Goal: Transaction & Acquisition: Obtain resource

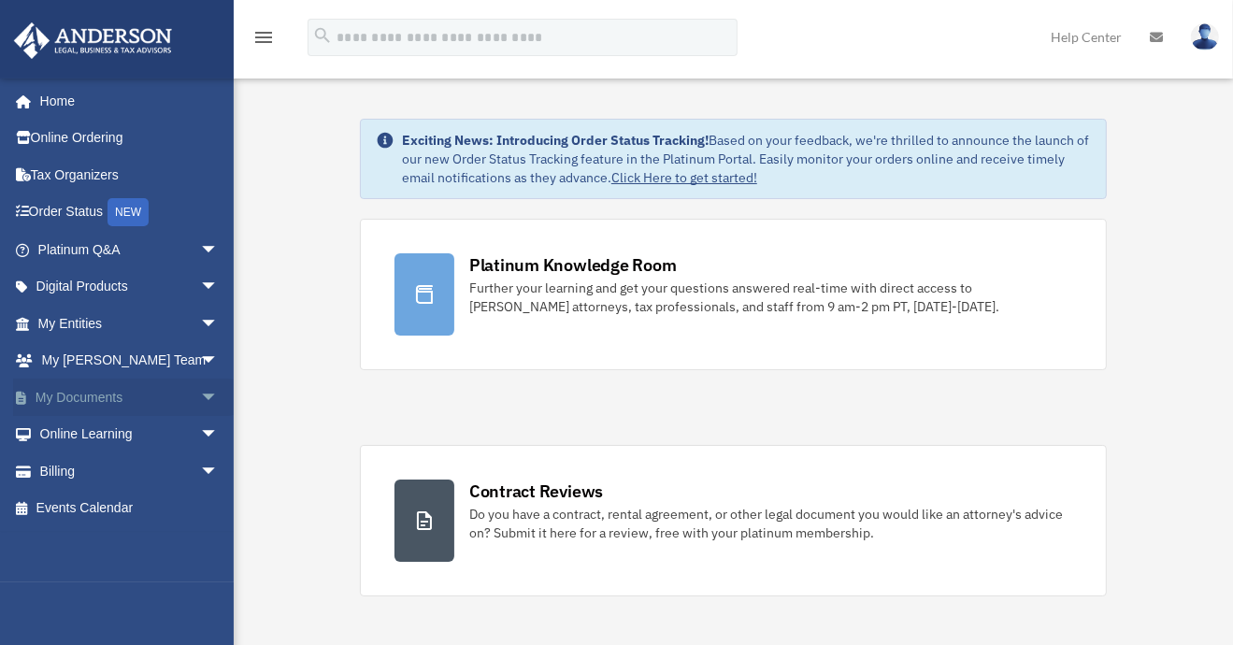
click at [200, 397] on span "arrow_drop_down" at bounding box center [218, 398] width 37 height 38
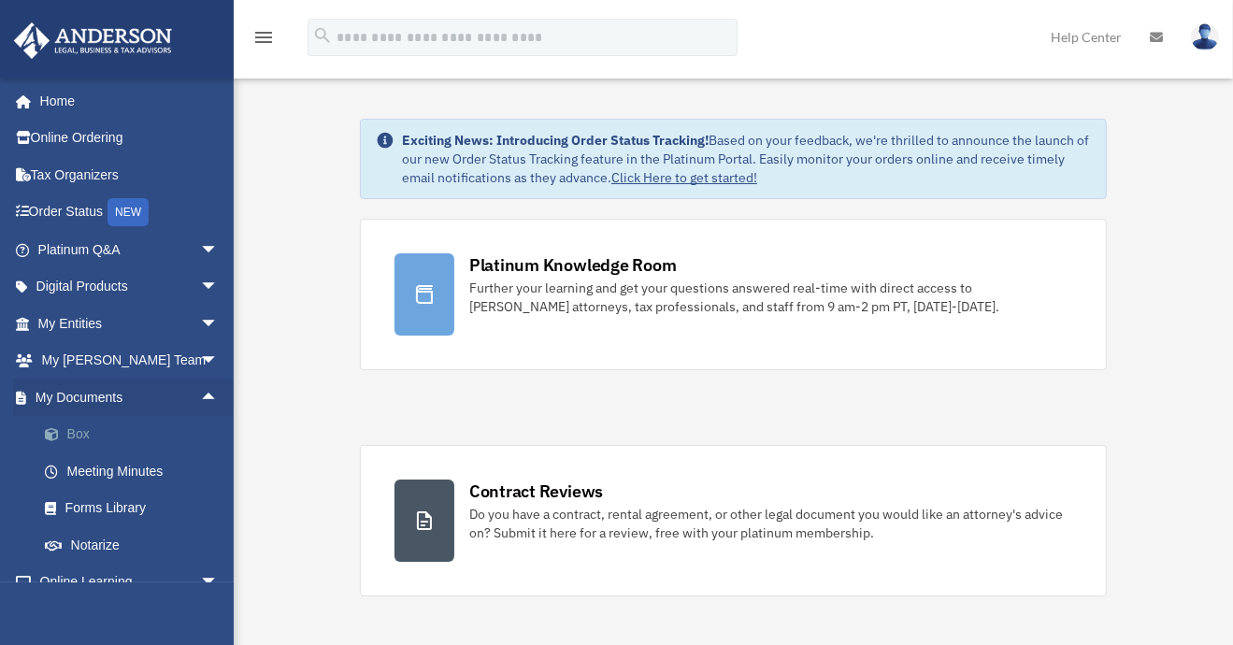
click at [130, 429] on link "Box" at bounding box center [136, 434] width 221 height 37
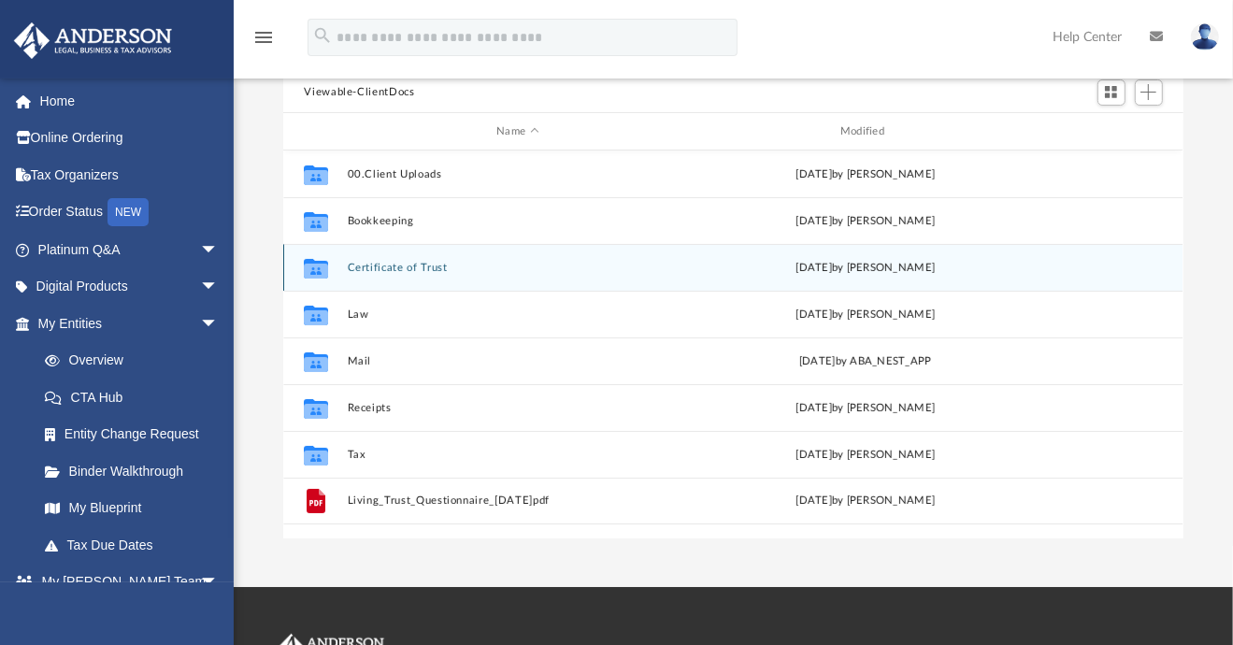
scroll to position [169, 0]
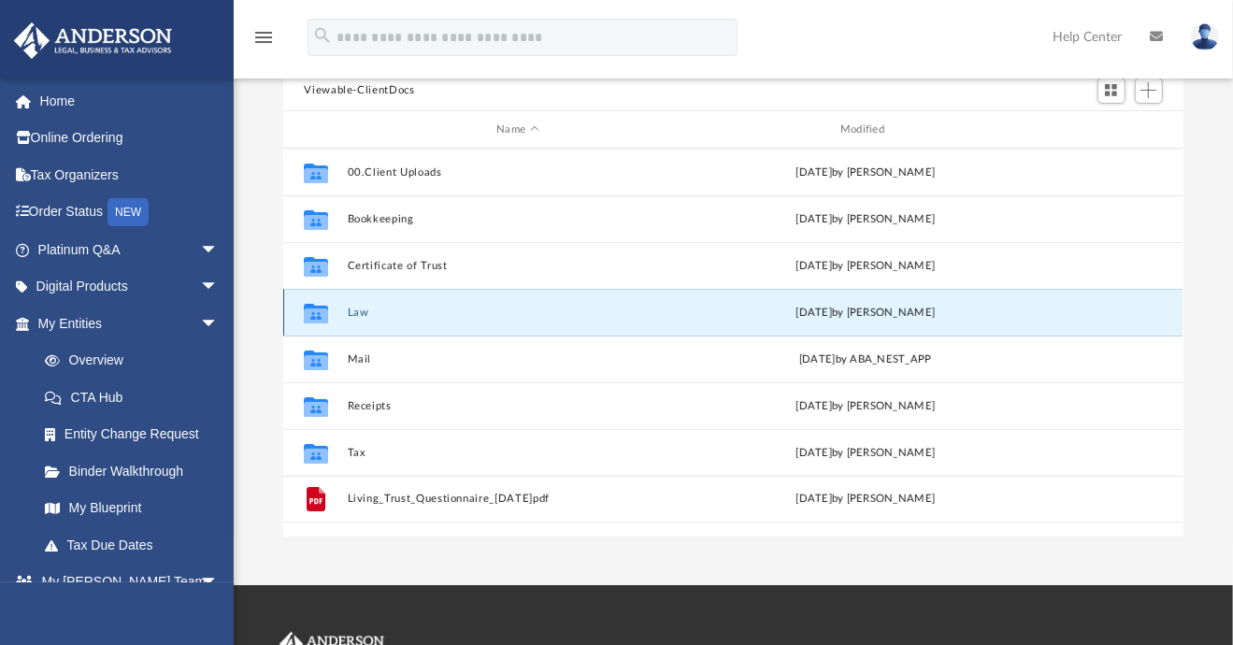
click at [354, 307] on button "Law" at bounding box center [518, 313] width 340 height 12
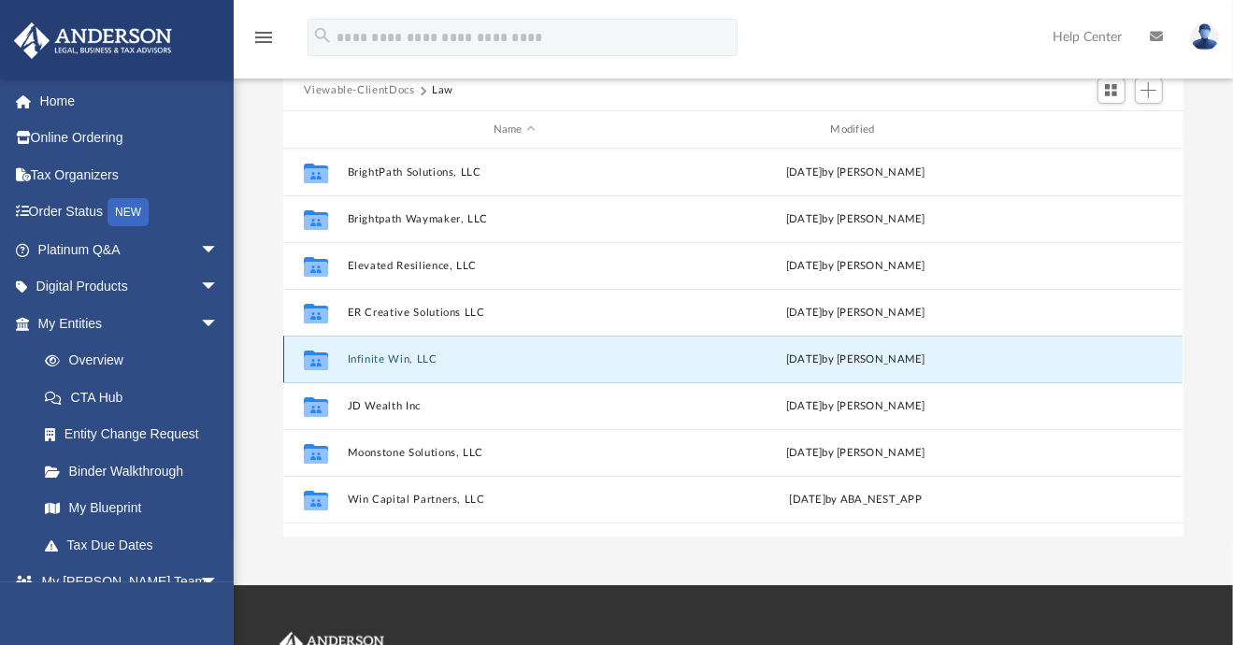
click at [413, 358] on button "Infinite Win, LLC" at bounding box center [515, 359] width 334 height 12
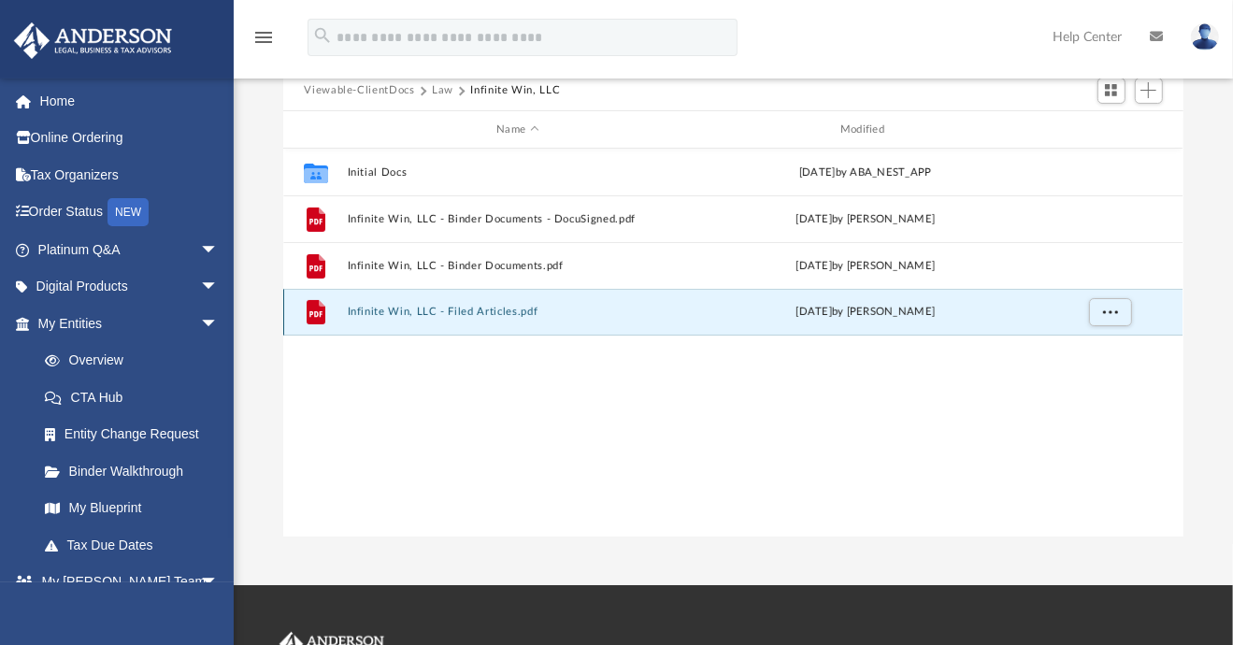
click at [415, 309] on button "Infinite Win, LLC - Filed Articles.pdf" at bounding box center [518, 313] width 340 height 12
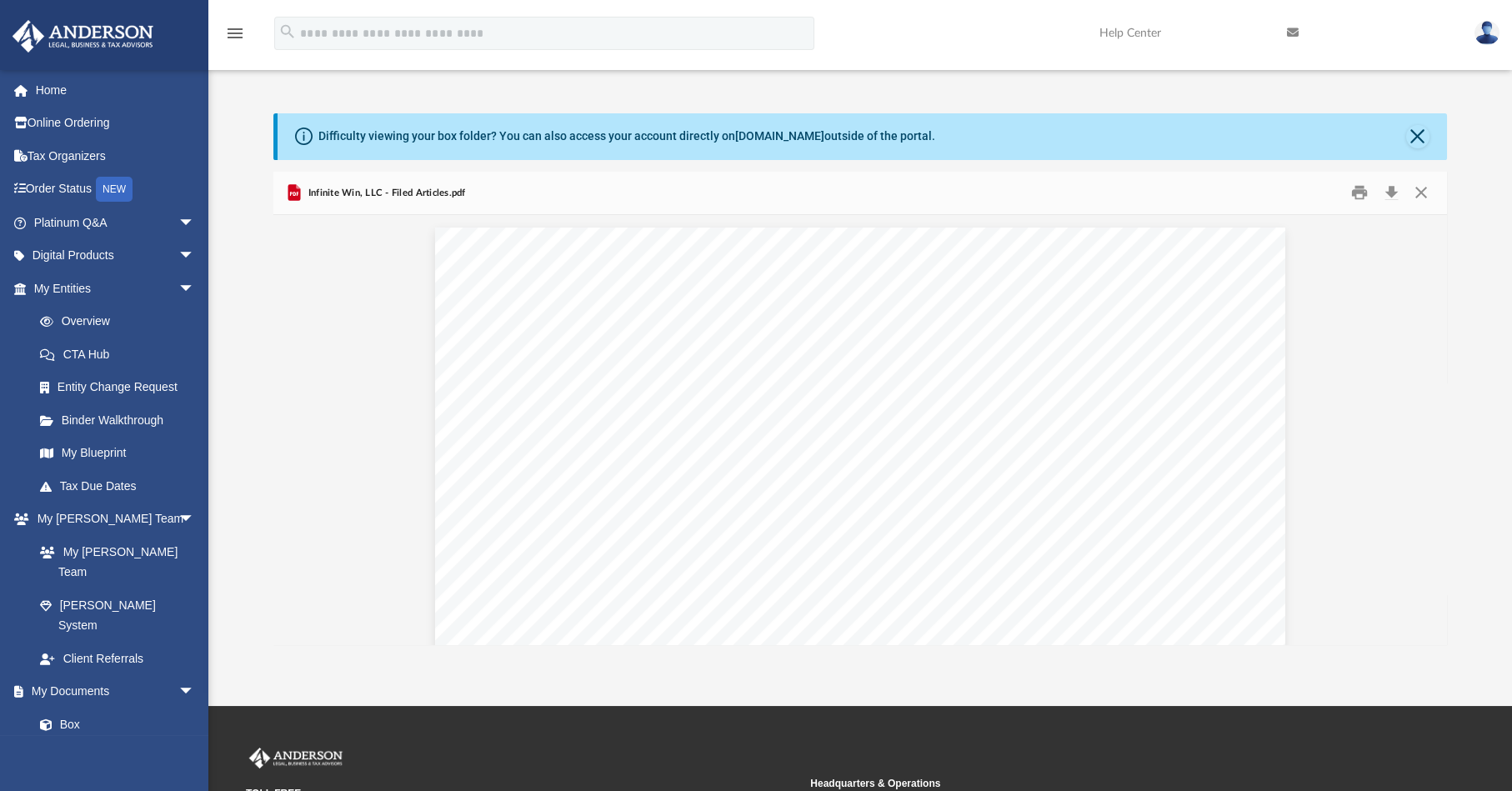
scroll to position [0, 0]
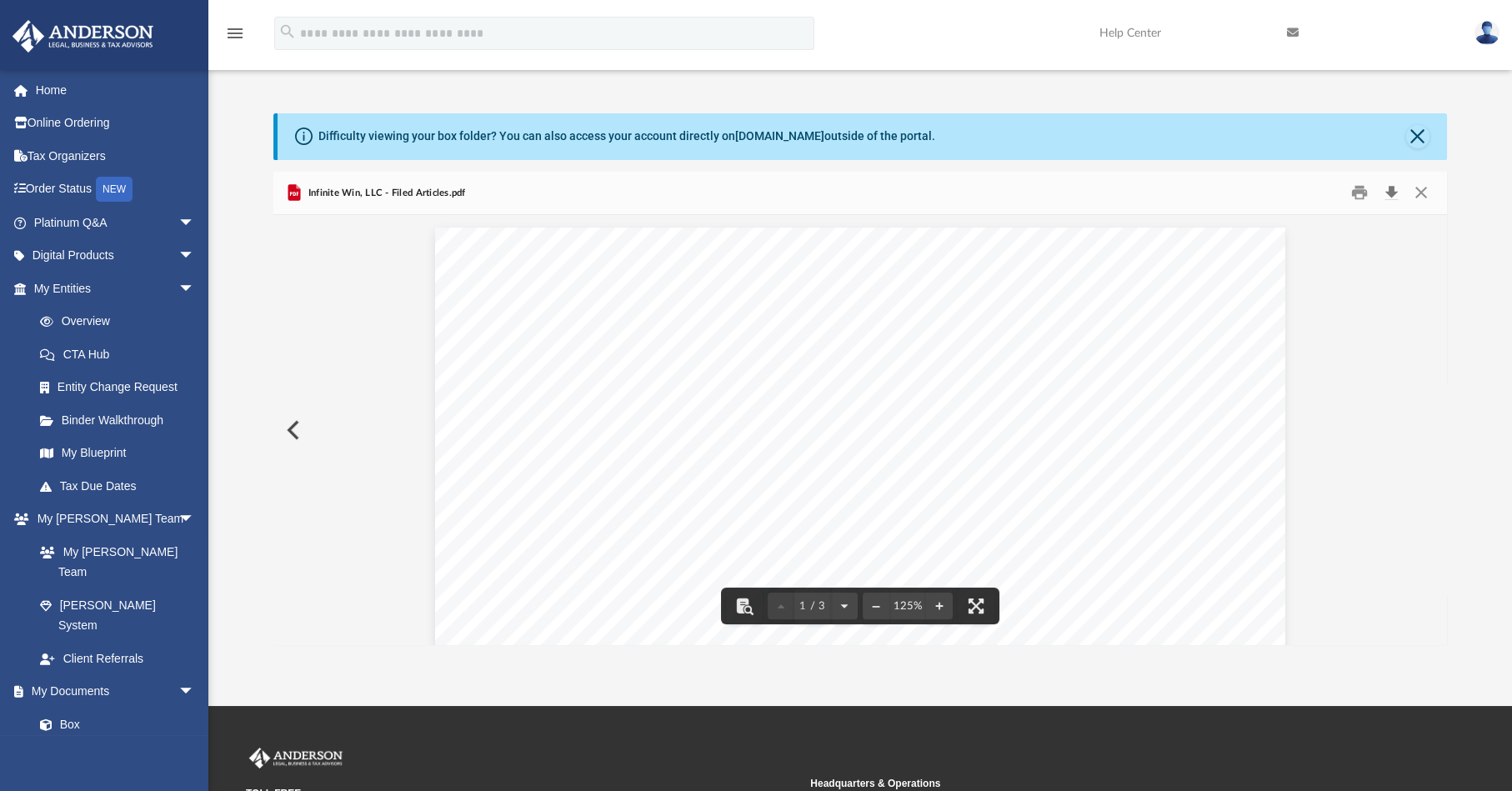
click at [1111, 196] on button "Download" at bounding box center [1392, 193] width 30 height 26
click at [1111, 140] on button "Close" at bounding box center [1418, 136] width 23 height 23
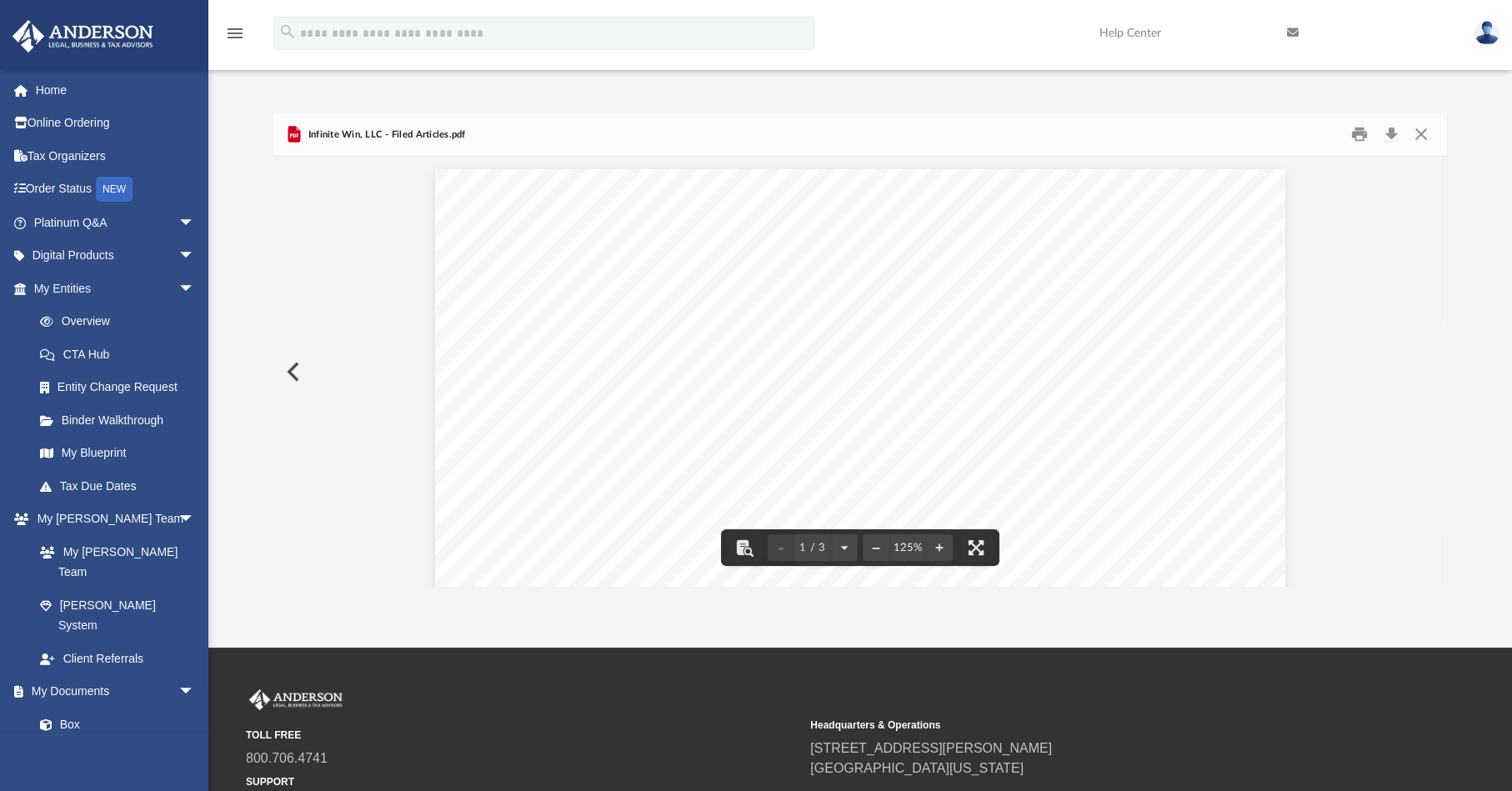
click at [299, 377] on button "Preview" at bounding box center [292, 372] width 37 height 46
click at [1111, 374] on button "Preview" at bounding box center [1428, 372] width 37 height 46
click at [1111, 136] on button "Close" at bounding box center [1421, 134] width 30 height 26
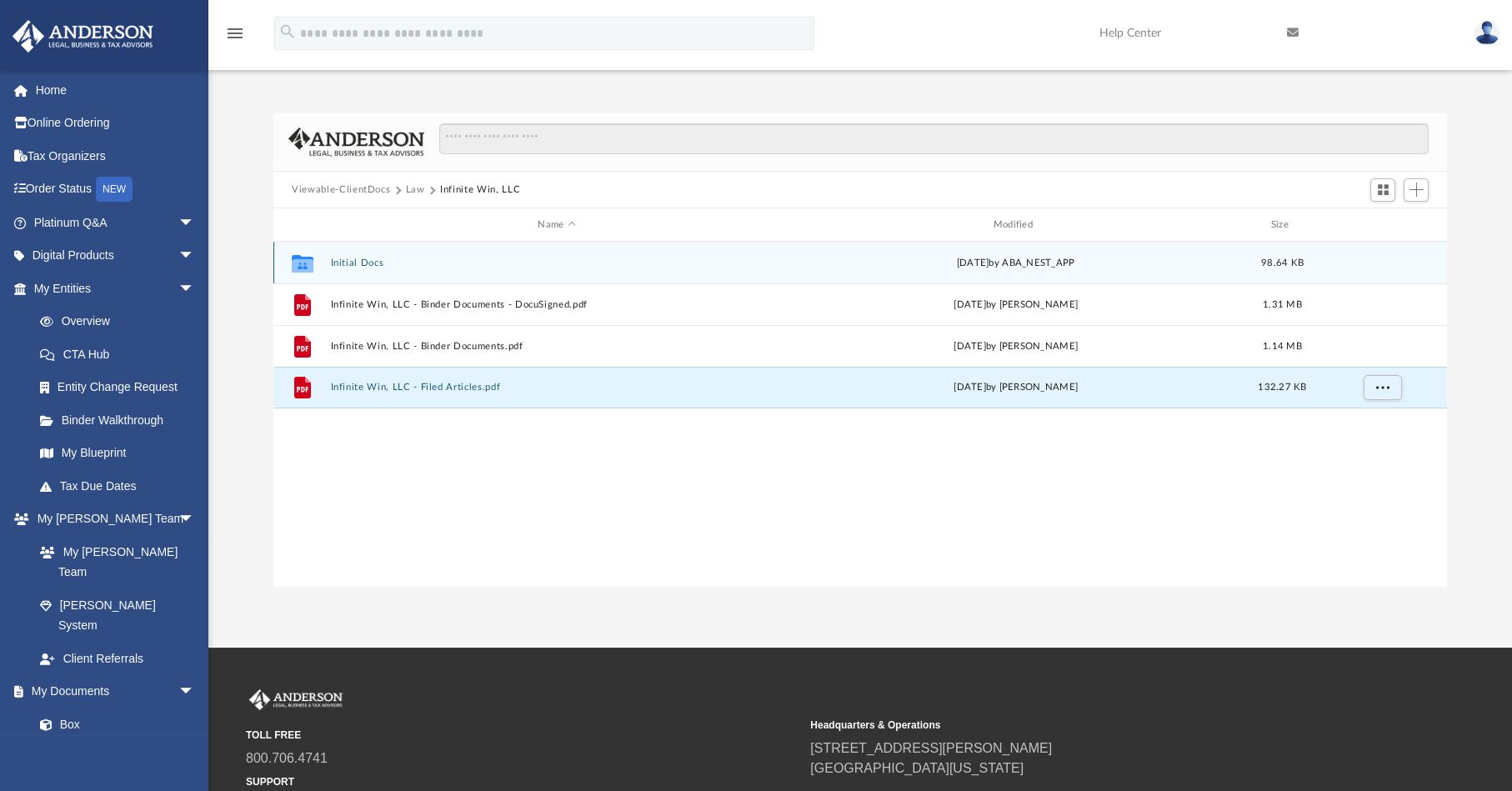
click at [356, 263] on button "Initial Docs" at bounding box center [557, 263] width 452 height 11
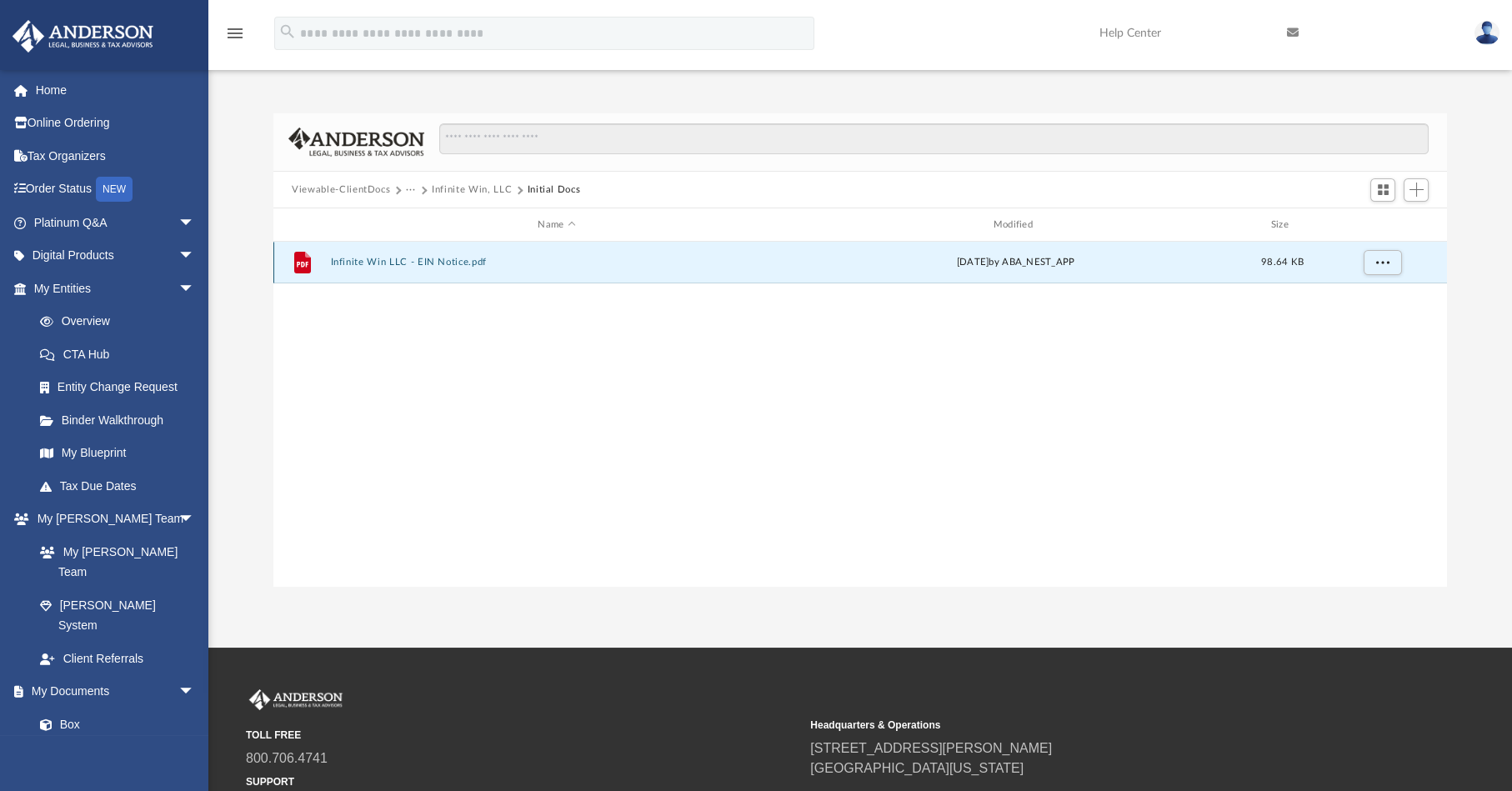
click at [369, 263] on button "Infinite Win LLC - EIN Notice.pdf" at bounding box center [557, 262] width 452 height 11
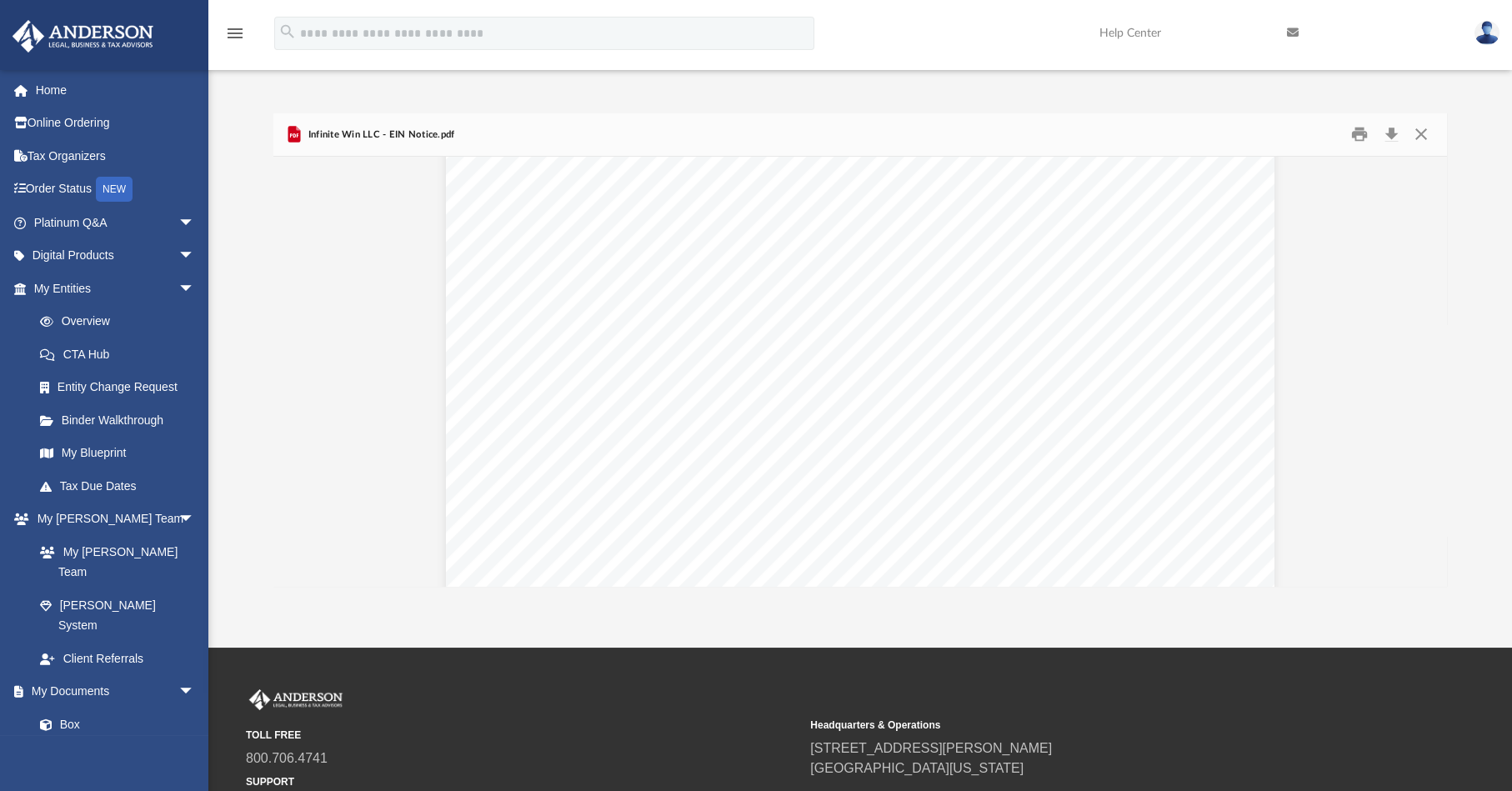
scroll to position [4354, 0]
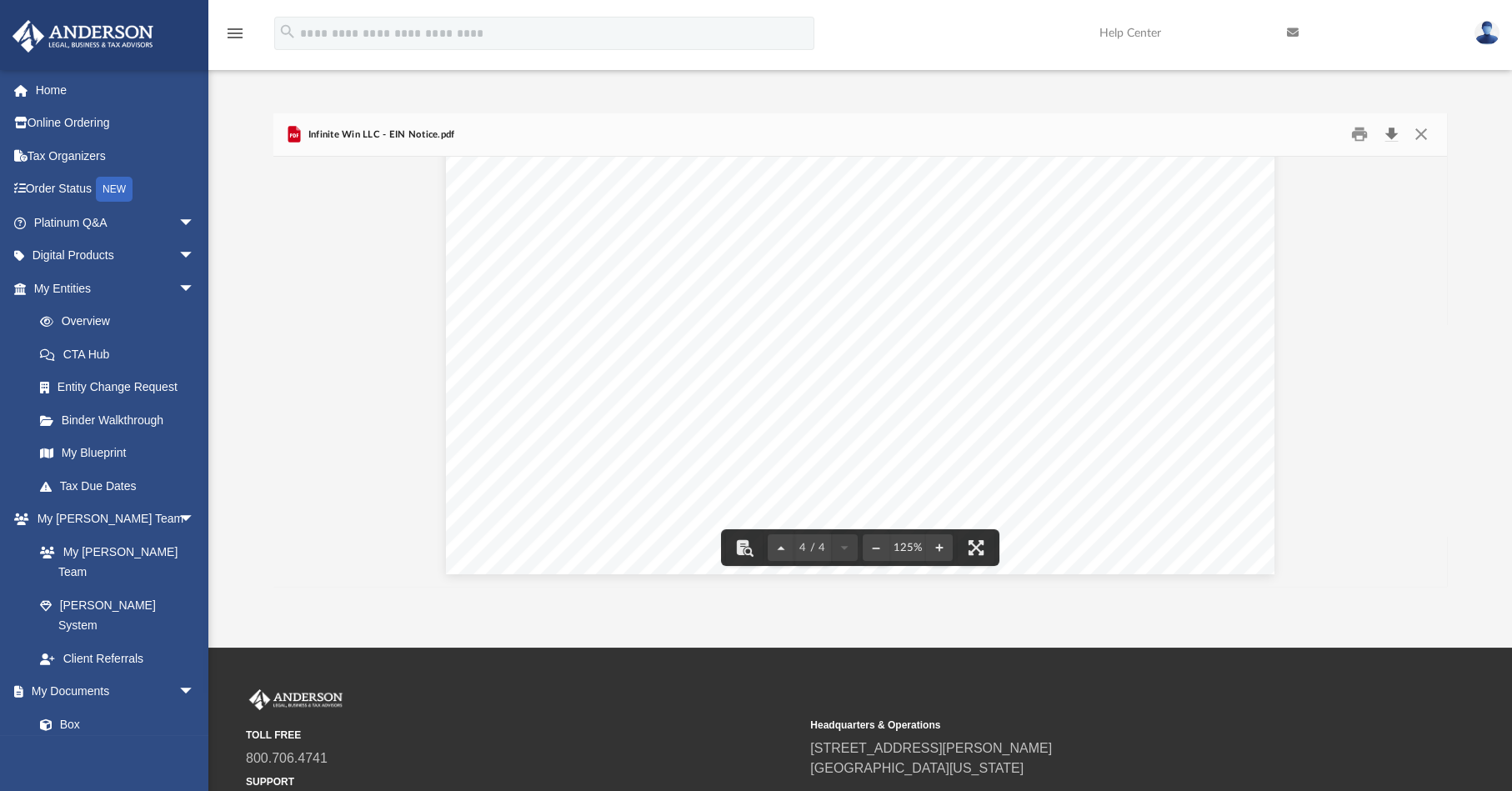
click at [1111, 136] on button "Download" at bounding box center [1392, 134] width 30 height 26
click at [1111, 139] on button "Close" at bounding box center [1421, 134] width 30 height 26
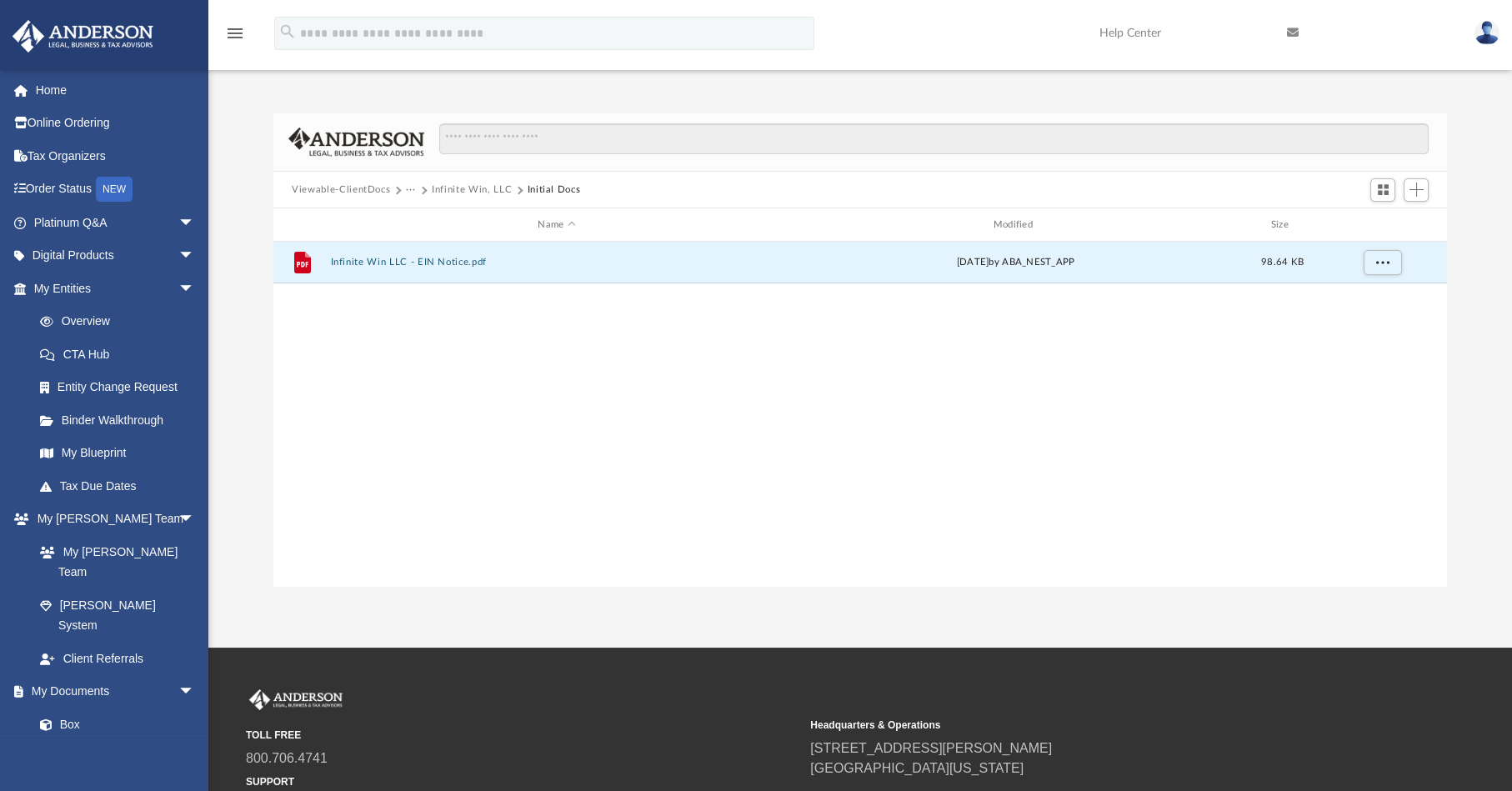
click at [436, 193] on button "Infinite Win, LLC" at bounding box center [472, 190] width 80 height 15
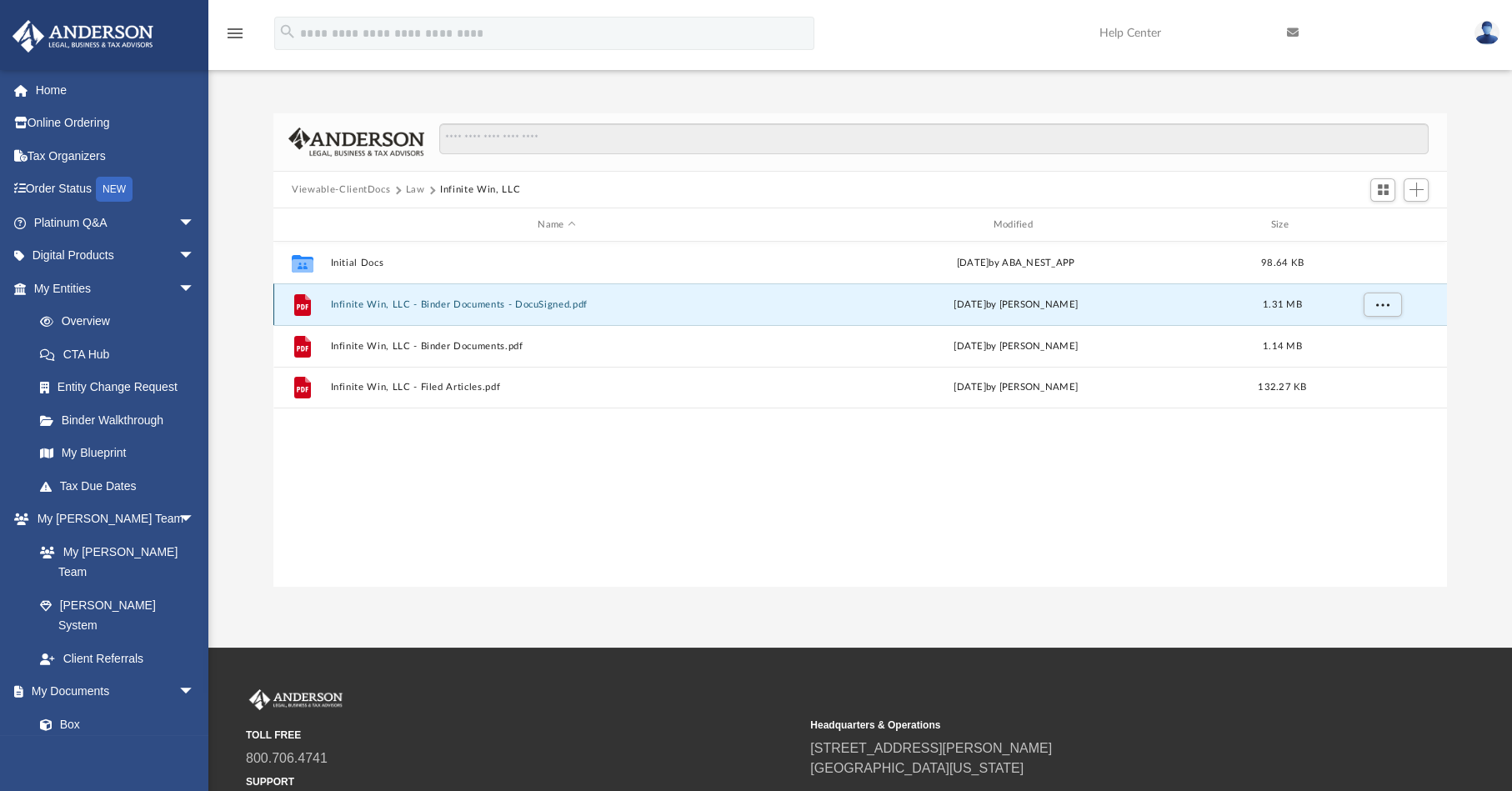
click at [475, 307] on button "Infinite Win, LLC - Binder Documents - DocuSigned.pdf" at bounding box center [557, 305] width 452 height 11
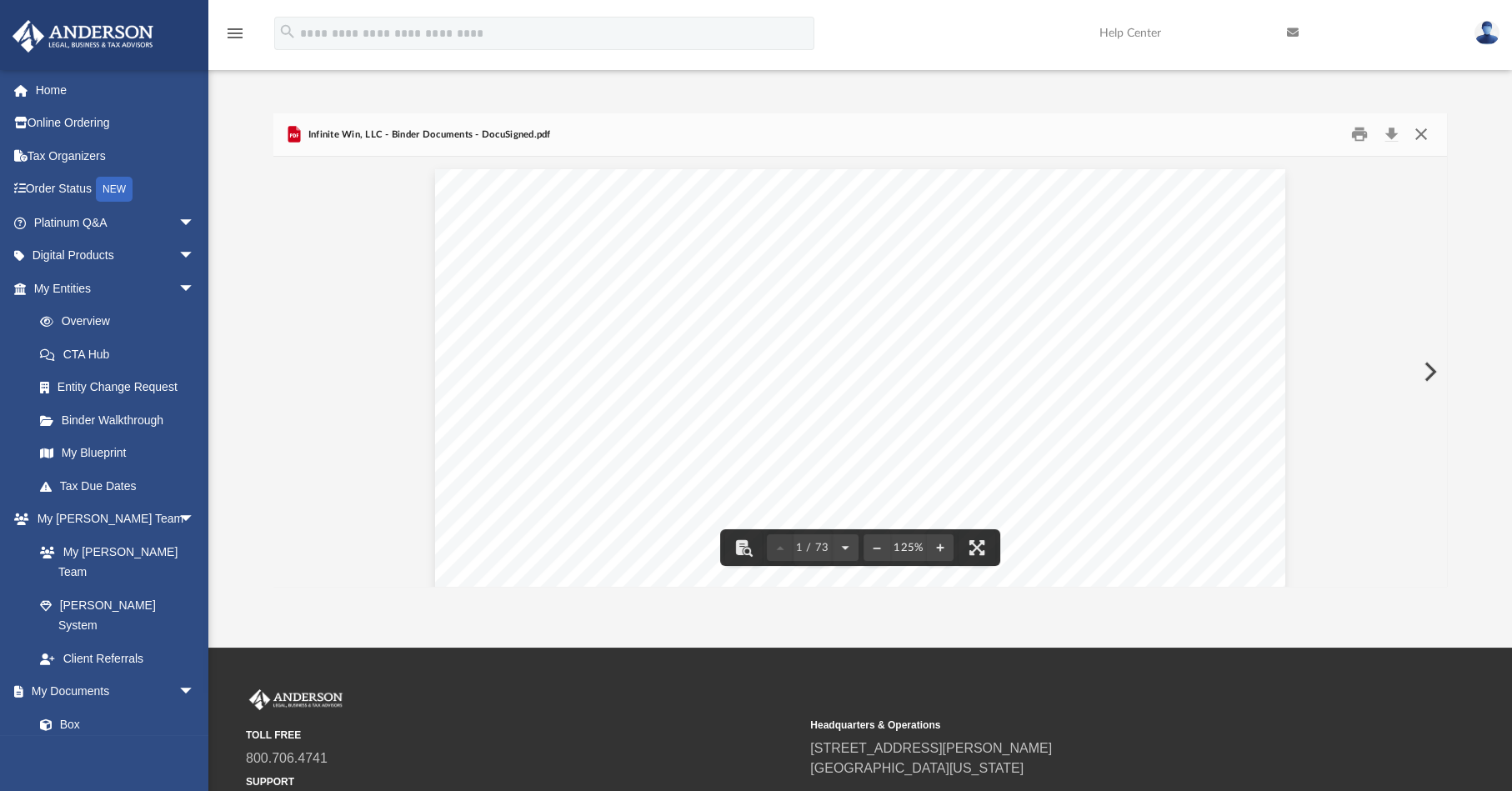
click at [1111, 136] on button "Close" at bounding box center [1421, 134] width 30 height 26
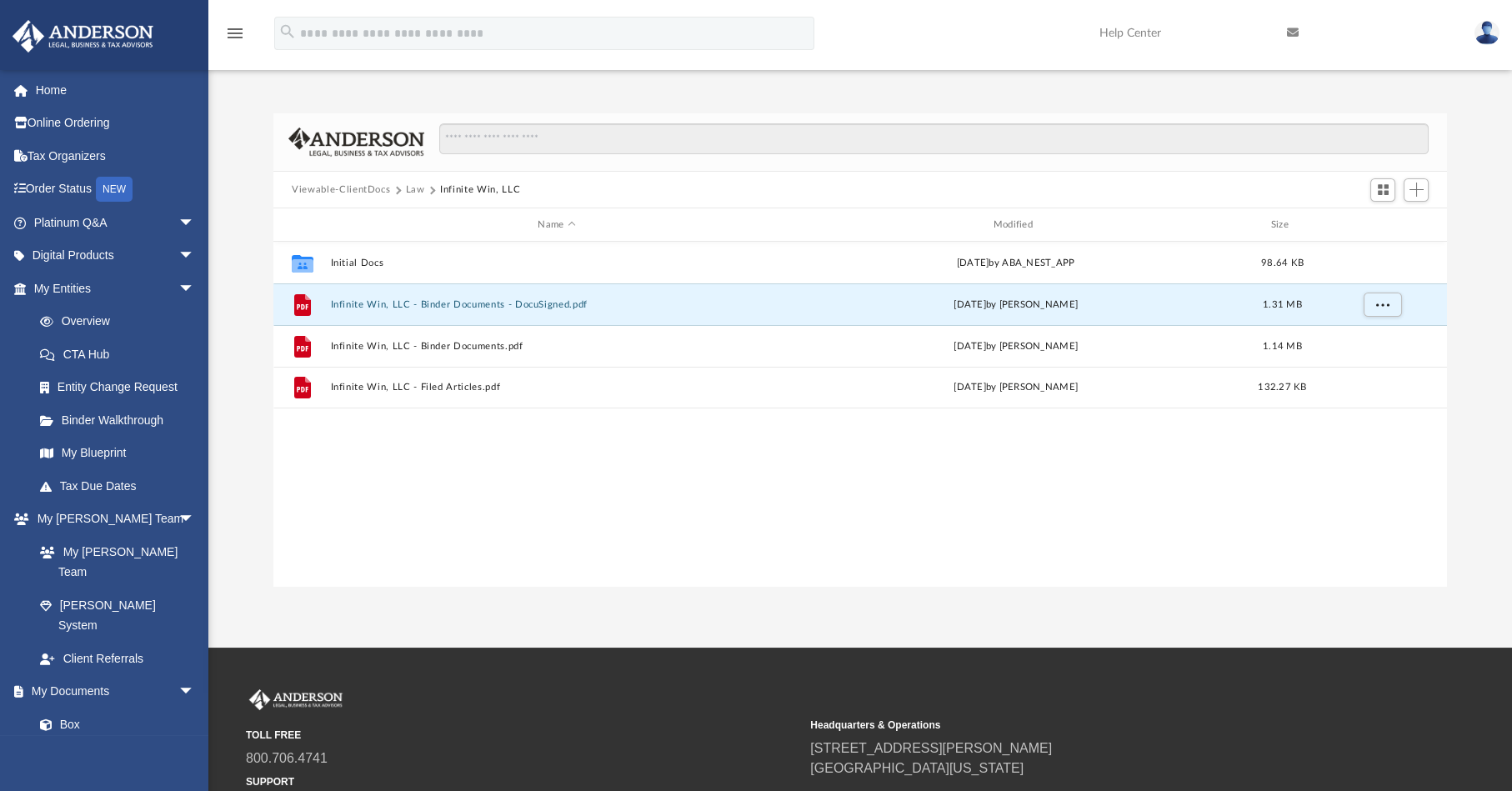
click at [417, 187] on button "Law" at bounding box center [415, 190] width 19 height 15
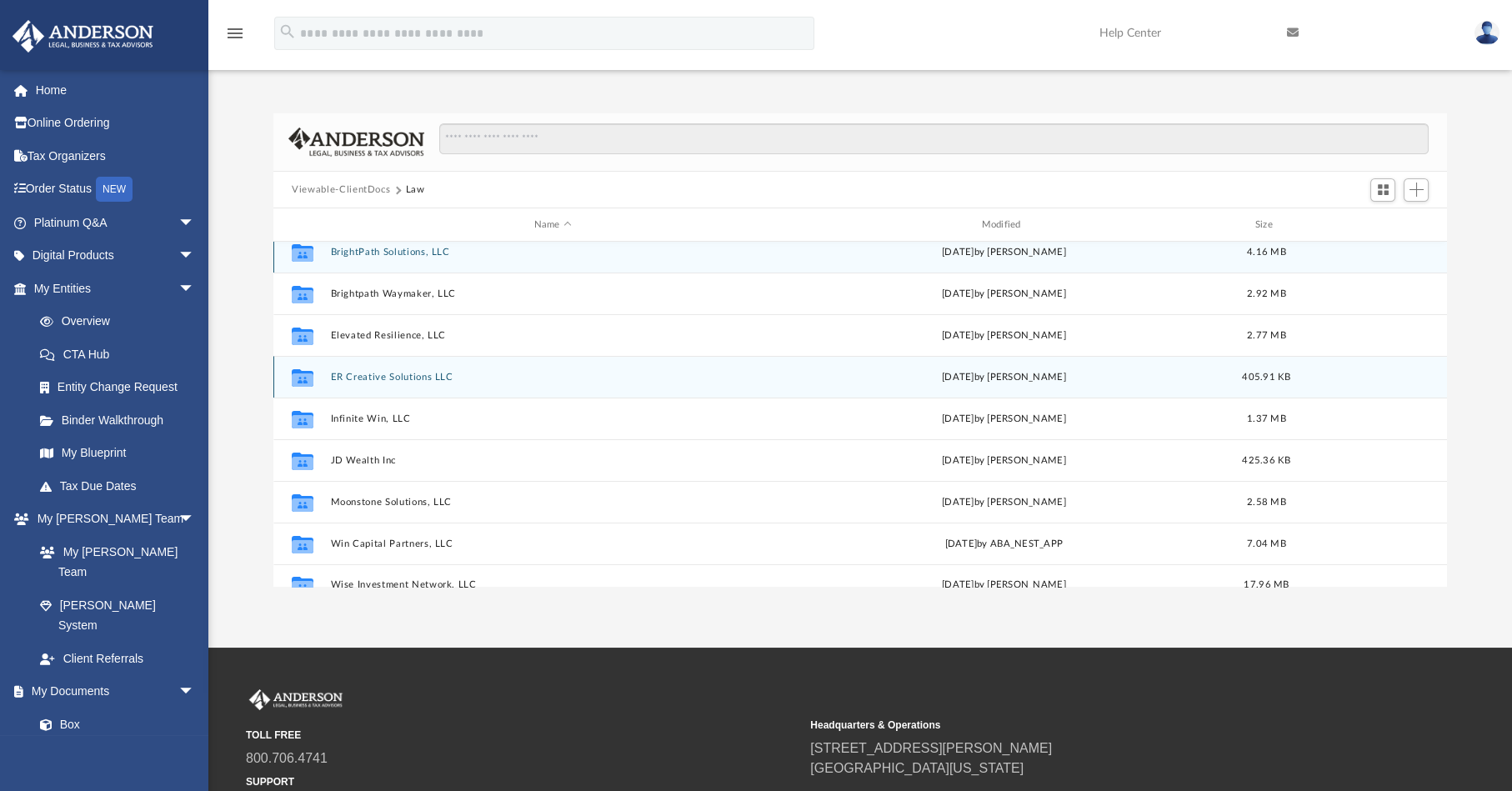
scroll to position [0, 0]
